Goal: Task Accomplishment & Management: Manage account settings

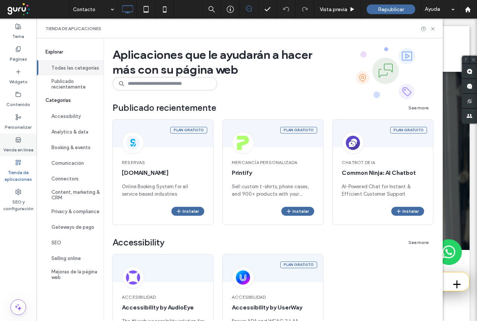
click at [19, 150] on label "Venda en línea" at bounding box center [18, 148] width 30 height 10
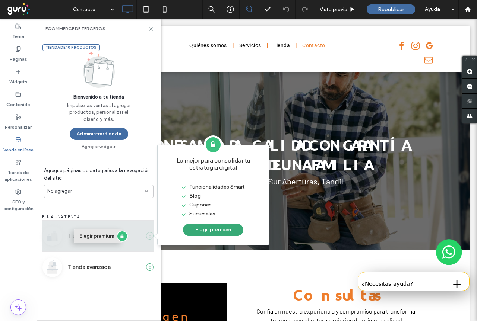
click at [80, 238] on button "Elegir premium" at bounding box center [98, 236] width 48 height 14
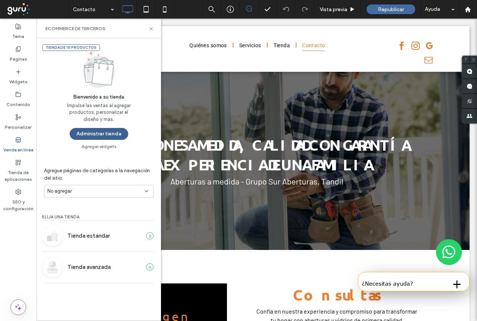
click at [86, 134] on button "Administrar tienda" at bounding box center [99, 134] width 58 height 12
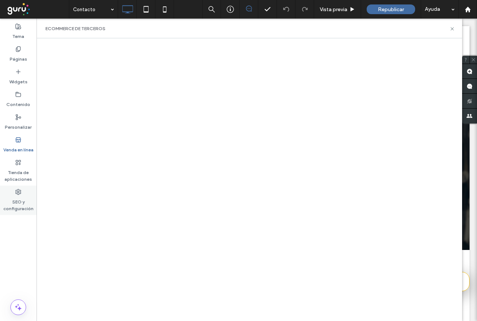
click at [19, 207] on label "SEO y configuración" at bounding box center [18, 203] width 37 height 17
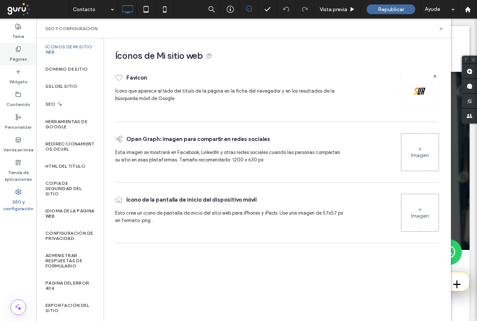
click at [13, 60] on label "Páginas" at bounding box center [19, 57] width 18 height 10
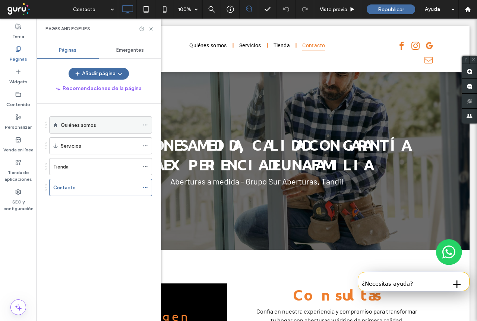
click at [79, 126] on label "Quiénes somos" at bounding box center [78, 125] width 35 height 13
click at [151, 29] on div at bounding box center [238, 160] width 477 height 321
click at [149, 29] on icon at bounding box center [151, 29] width 6 height 6
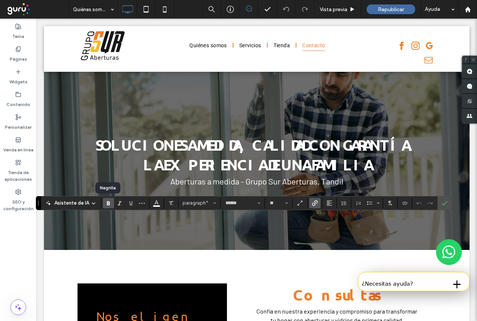
click at [108, 203] on use "Negrilla" at bounding box center [108, 204] width 3 height 4
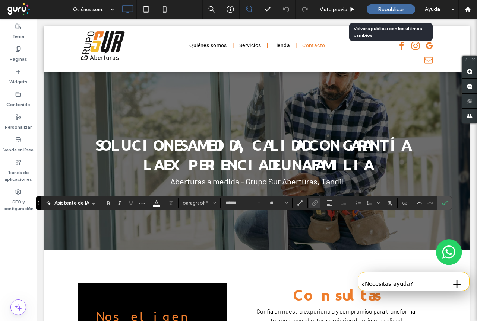
click at [389, 11] on span "Republicar" at bounding box center [391, 9] width 26 height 6
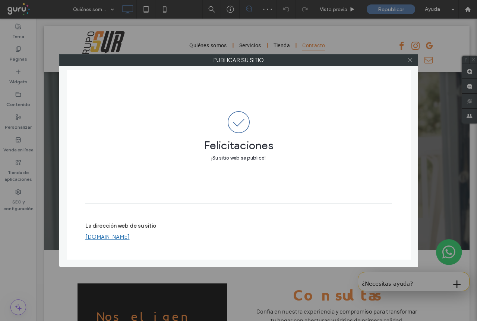
click at [410, 60] on use at bounding box center [410, 60] width 4 height 4
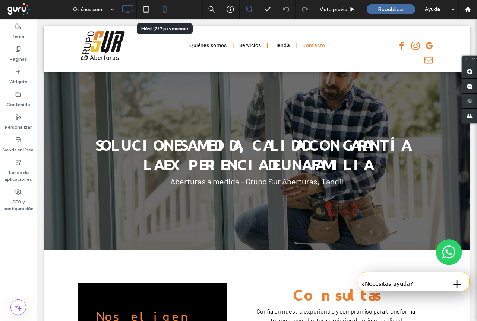
click at [166, 11] on icon at bounding box center [164, 9] width 15 height 15
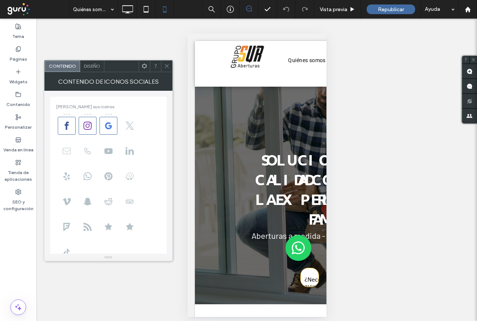
click at [66, 153] on icon at bounding box center [67, 151] width 8 height 8
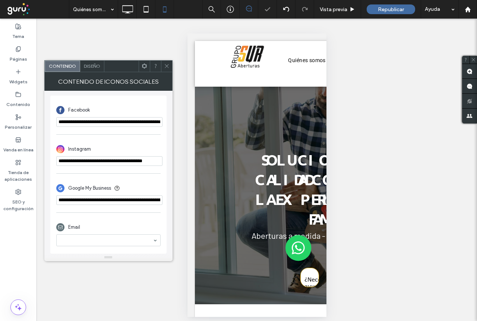
scroll to position [197, 0]
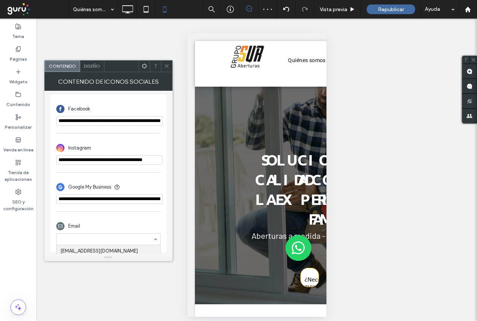
click at [79, 256] on div at bounding box center [108, 257] width 128 height 7
click at [167, 70] on span at bounding box center [167, 66] width 6 height 11
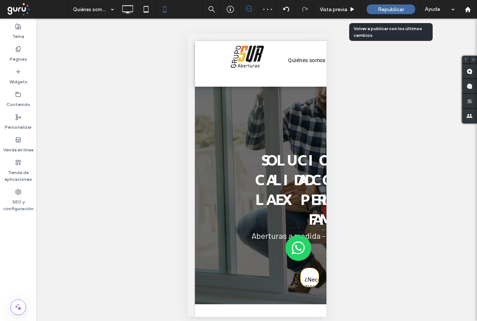
click at [397, 7] on span "Republicar" at bounding box center [391, 9] width 26 height 6
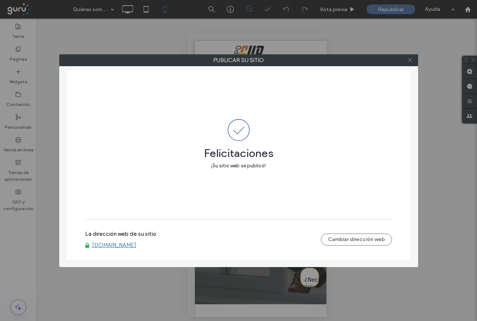
click at [410, 60] on use at bounding box center [410, 60] width 4 height 4
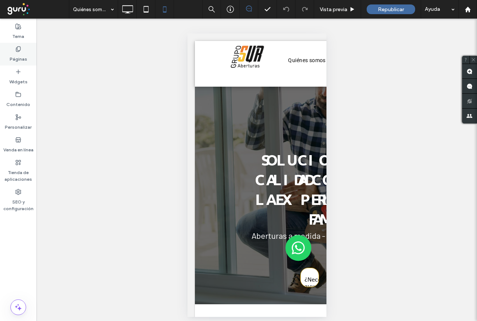
click at [21, 56] on label "Páginas" at bounding box center [19, 57] width 18 height 10
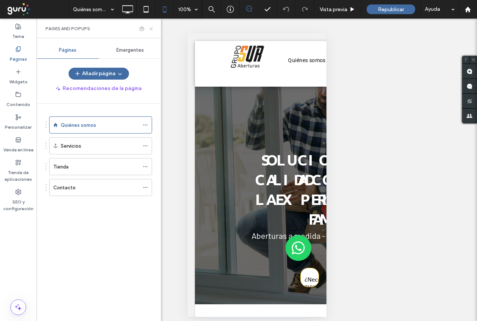
click at [149, 28] on icon at bounding box center [151, 29] width 6 height 6
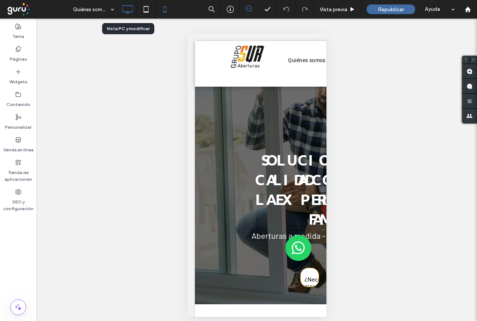
click at [129, 7] on icon at bounding box center [127, 9] width 15 height 15
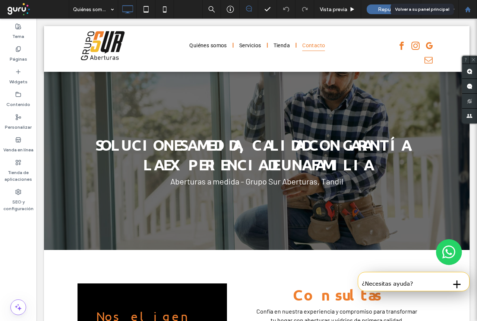
click at [466, 12] on use at bounding box center [468, 9] width 6 height 6
